Goal: Transaction & Acquisition: Book appointment/travel/reservation

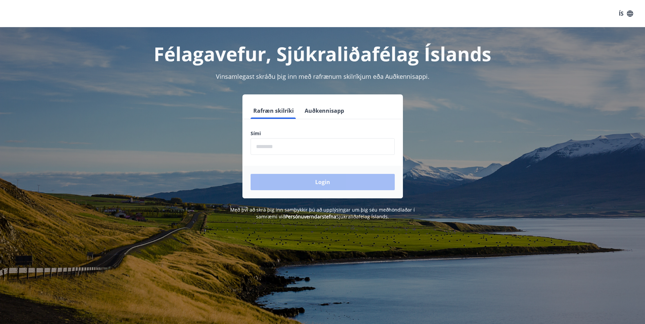
click at [301, 147] on input "phone" at bounding box center [323, 146] width 144 height 17
type input "********"
click at [290, 182] on button "Login" at bounding box center [323, 182] width 144 height 16
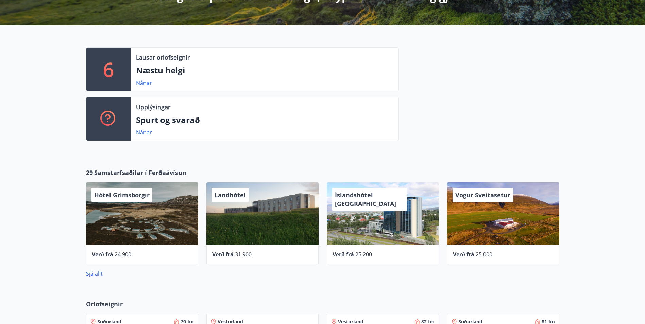
scroll to position [374, 0]
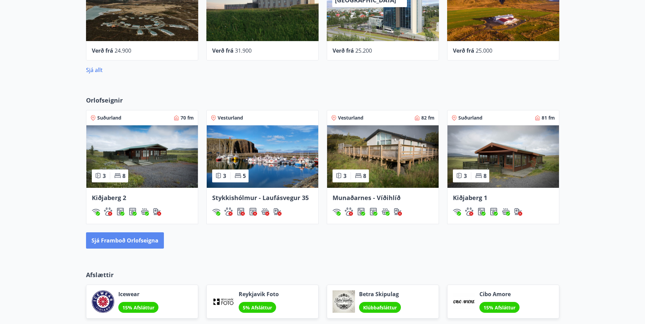
click at [146, 238] on button "Sjá framboð orlofseigna" at bounding box center [125, 241] width 78 height 16
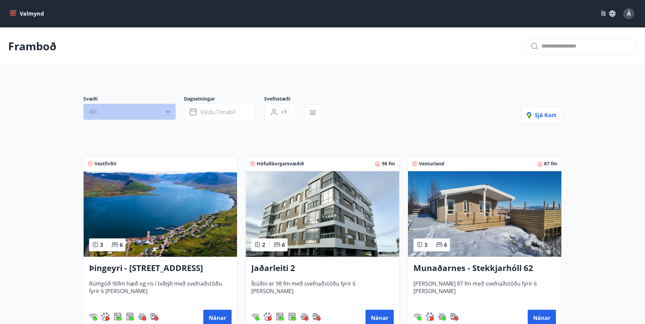
click at [171, 110] on button "Allt" at bounding box center [129, 112] width 92 height 16
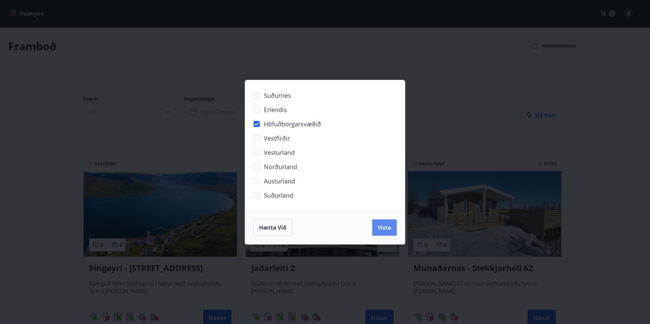
click at [380, 227] on span "Vista" at bounding box center [385, 227] width 14 height 7
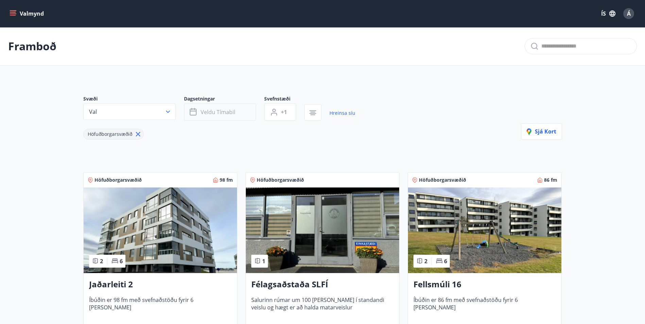
click at [216, 111] on span "Veldu tímabil" at bounding box center [218, 111] width 35 height 7
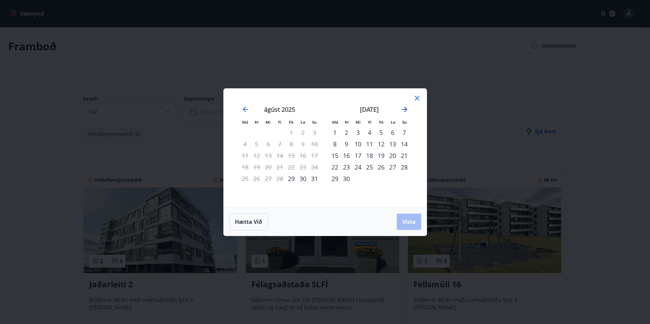
click at [405, 106] on icon "Move forward to switch to the next month." at bounding box center [404, 109] width 8 height 8
click at [380, 143] on div "12" at bounding box center [381, 144] width 12 height 12
click at [405, 143] on div "14" at bounding box center [404, 144] width 12 height 12
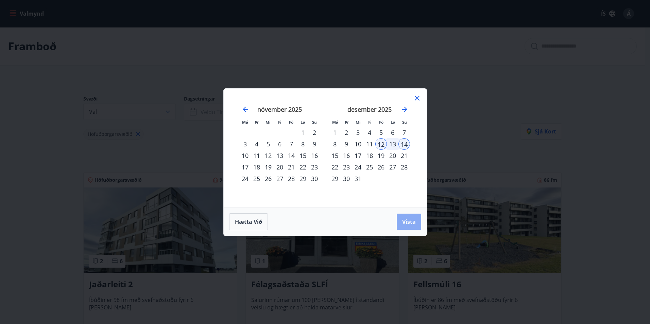
click at [400, 220] on button "Vista" at bounding box center [409, 222] width 24 height 16
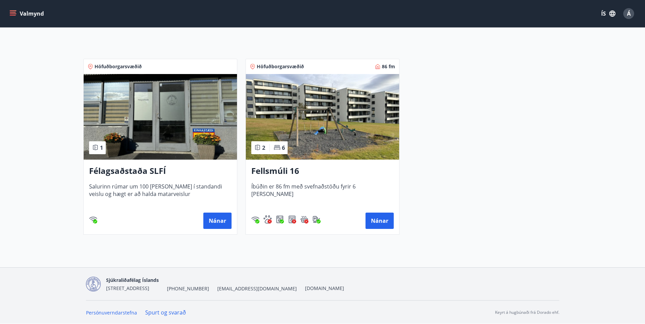
scroll to position [114, 0]
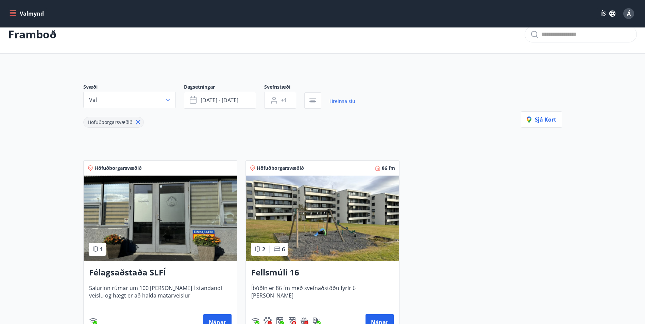
click at [281, 223] on img at bounding box center [322, 219] width 153 height 86
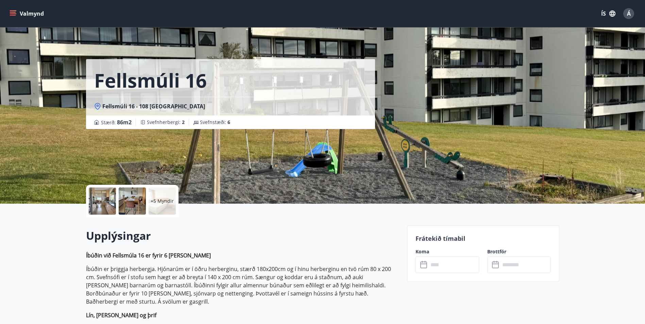
click at [152, 103] on span "Fellsmúli 16 - 108 [GEOGRAPHIC_DATA]" at bounding box center [153, 106] width 103 height 7
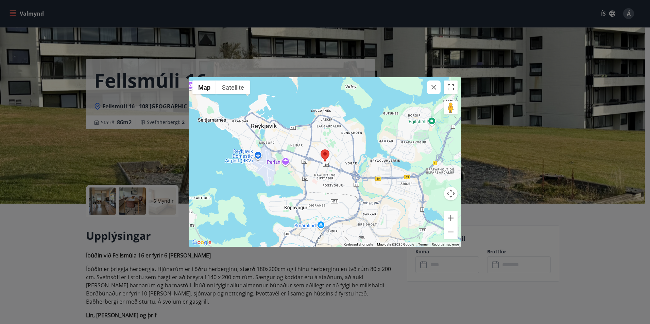
click at [539, 168] on div "← Move left → Move right ↑ Move up ↓ Move down + Zoom in - Zoom out Home Jump l…" at bounding box center [325, 162] width 650 height 324
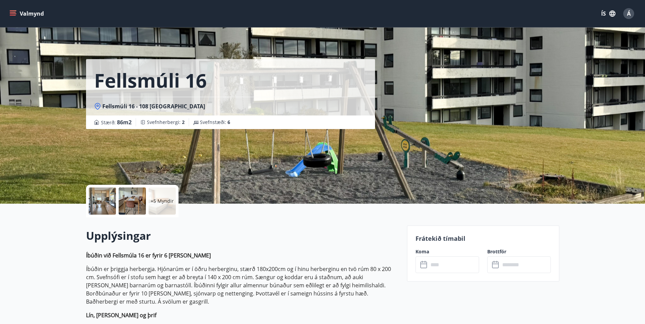
click at [424, 151] on div "Fellsmúli 16 Fellsmúli [GEOGRAPHIC_DATA] : 86 m2 [GEOGRAPHIC_DATA] : 2 Svefnstæ…" at bounding box center [322, 102] width 473 height 204
click at [101, 196] on div at bounding box center [102, 201] width 27 height 27
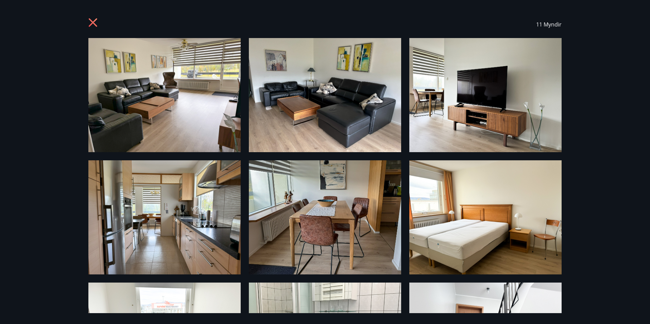
click at [91, 23] on icon at bounding box center [93, 22] width 8 height 8
